Goal: Check status: Check status

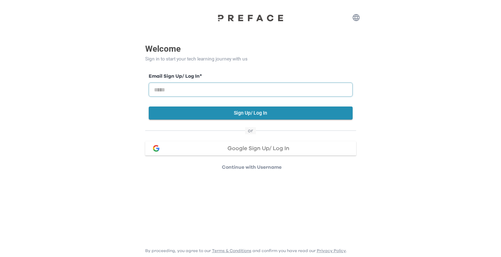
click at [189, 90] on input "email" at bounding box center [251, 90] width 204 height 14
click at [196, 91] on input "email" at bounding box center [251, 90] width 204 height 14
type input "**********"
click at [194, 112] on button "Sign Up/ Log In" at bounding box center [251, 113] width 204 height 13
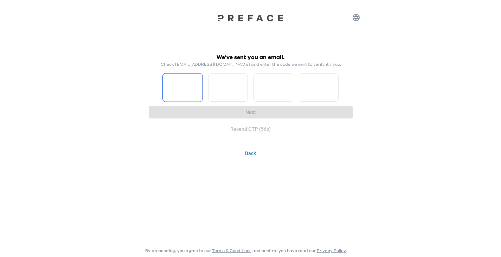
click at [186, 90] on input "Please enter OTP character 1" at bounding box center [183, 88] width 40 height 28
type input "*"
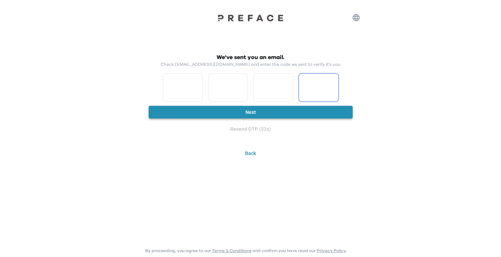
type input "*"
click at [205, 111] on button "Next" at bounding box center [251, 112] width 204 height 13
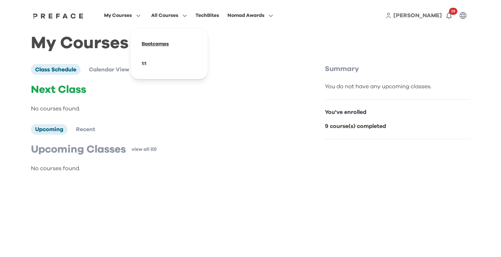
click at [160, 42] on span at bounding box center [169, 44] width 66 height 20
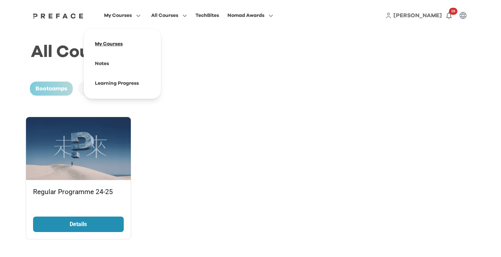
click at [121, 45] on span at bounding box center [122, 44] width 66 height 20
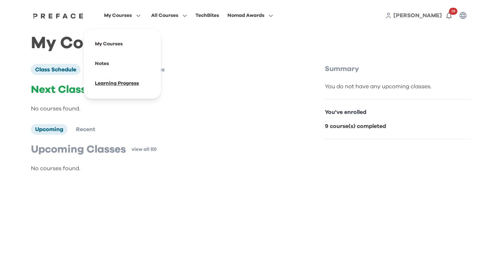
click at [124, 86] on span at bounding box center [122, 84] width 66 height 20
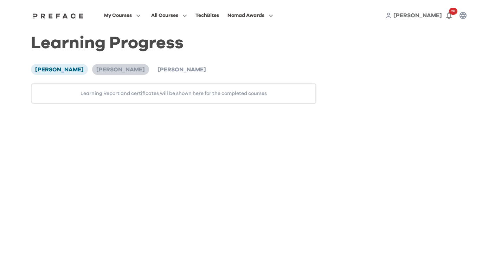
click at [92, 74] on li "[PERSON_NAME]" at bounding box center [120, 69] width 57 height 11
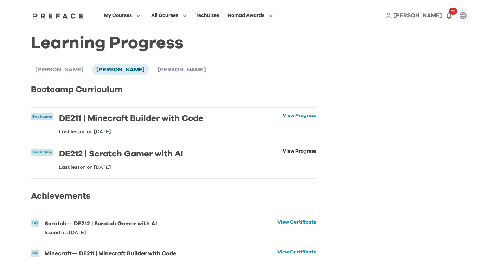
click at [286, 150] on link "View Progress" at bounding box center [300, 159] width 34 height 21
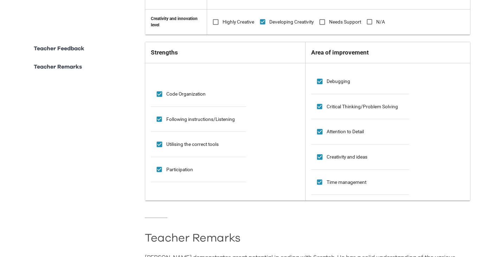
scroll to position [239, 0]
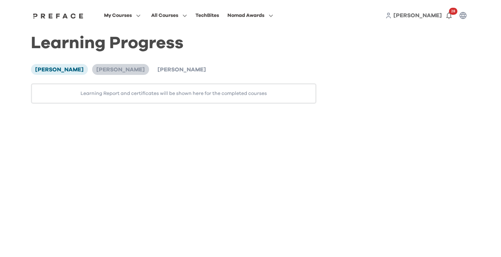
click at [96, 72] on span "[PERSON_NAME]" at bounding box center [120, 70] width 49 height 6
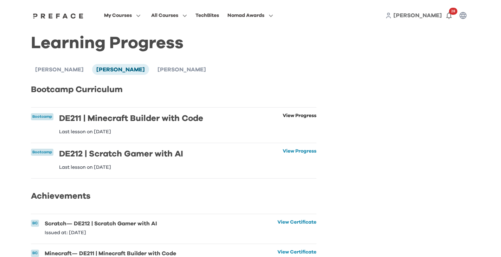
click at [299, 121] on link "View Progress" at bounding box center [300, 123] width 34 height 21
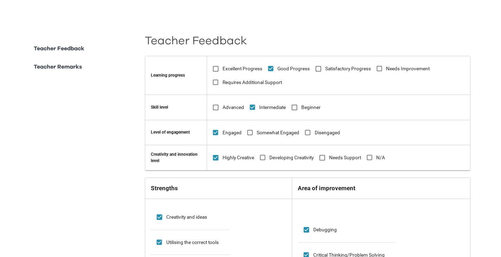
scroll to position [246, 0]
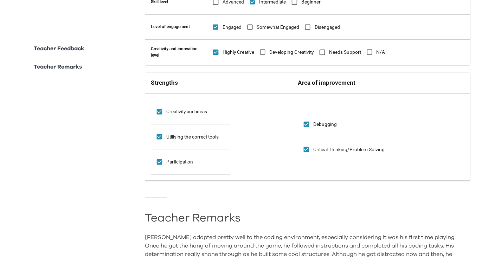
click at [355, 119] on td "Debugging" at bounding box center [347, 124] width 98 height 25
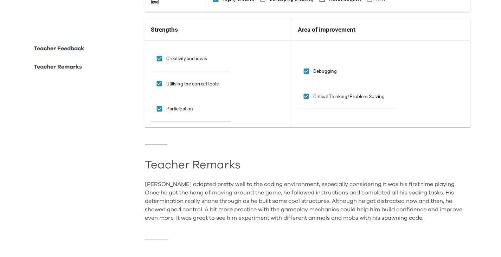
scroll to position [312, 0]
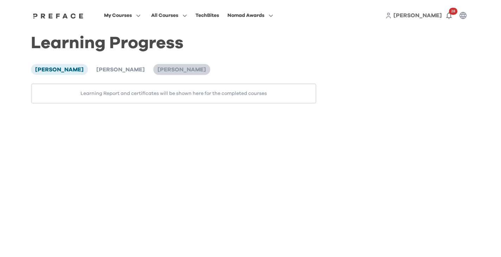
click at [158, 71] on span "Aden Lau" at bounding box center [182, 70] width 49 height 6
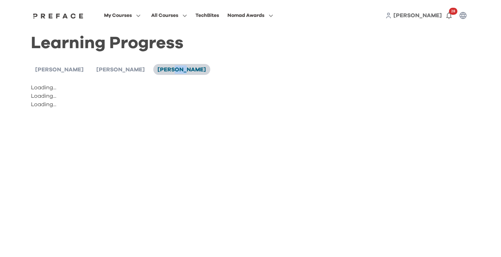
click at [158, 71] on span "Aden Lau" at bounding box center [182, 70] width 49 height 6
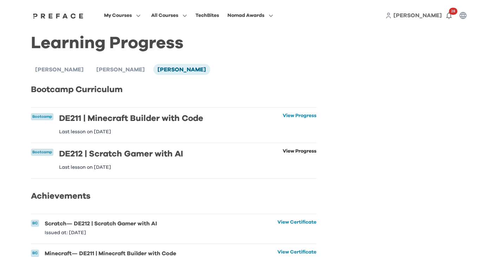
click at [299, 154] on link "View Progress" at bounding box center [300, 159] width 34 height 21
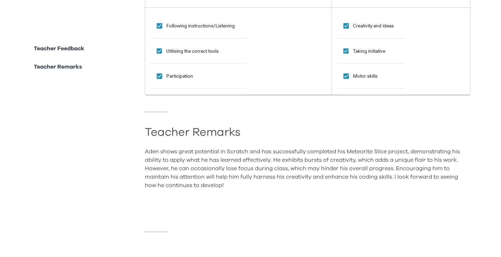
scroll to position [338, 0]
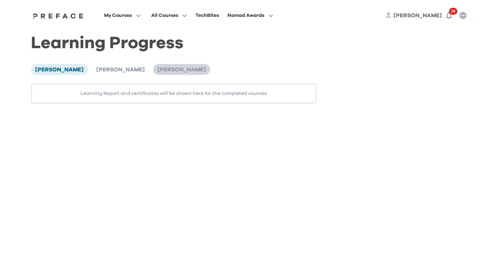
click at [158, 67] on span "Aden Lau" at bounding box center [182, 70] width 49 height 6
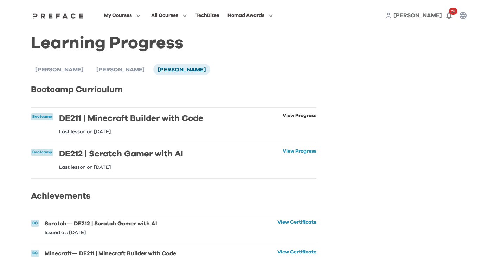
click at [294, 120] on link "View Progress" at bounding box center [300, 123] width 34 height 21
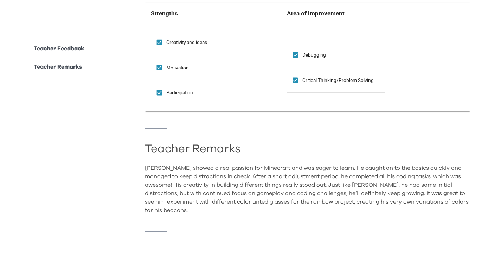
scroll to position [321, 0]
